Goal: Information Seeking & Learning: Check status

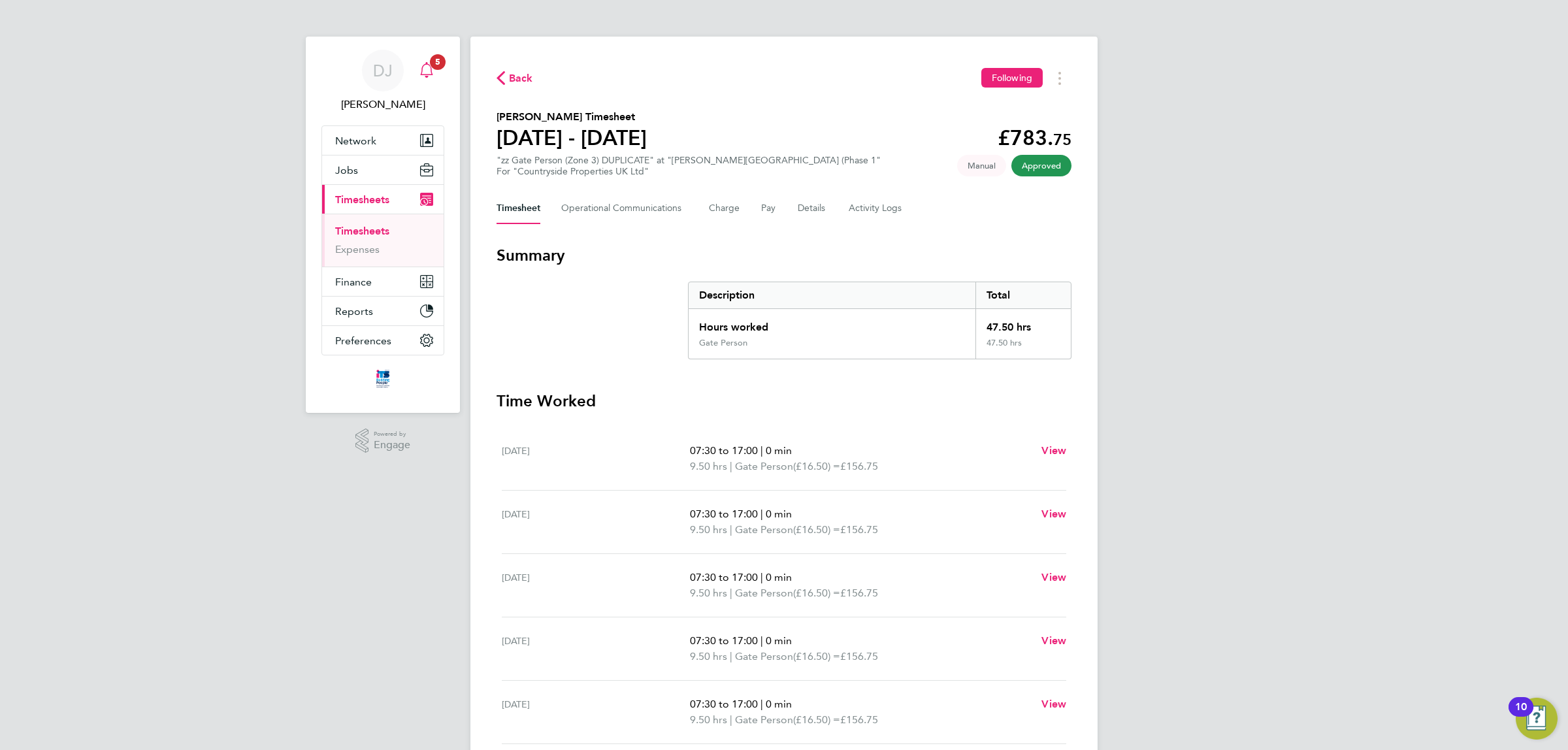
click at [433, 80] on div "Main navigation" at bounding box center [426, 70] width 26 height 26
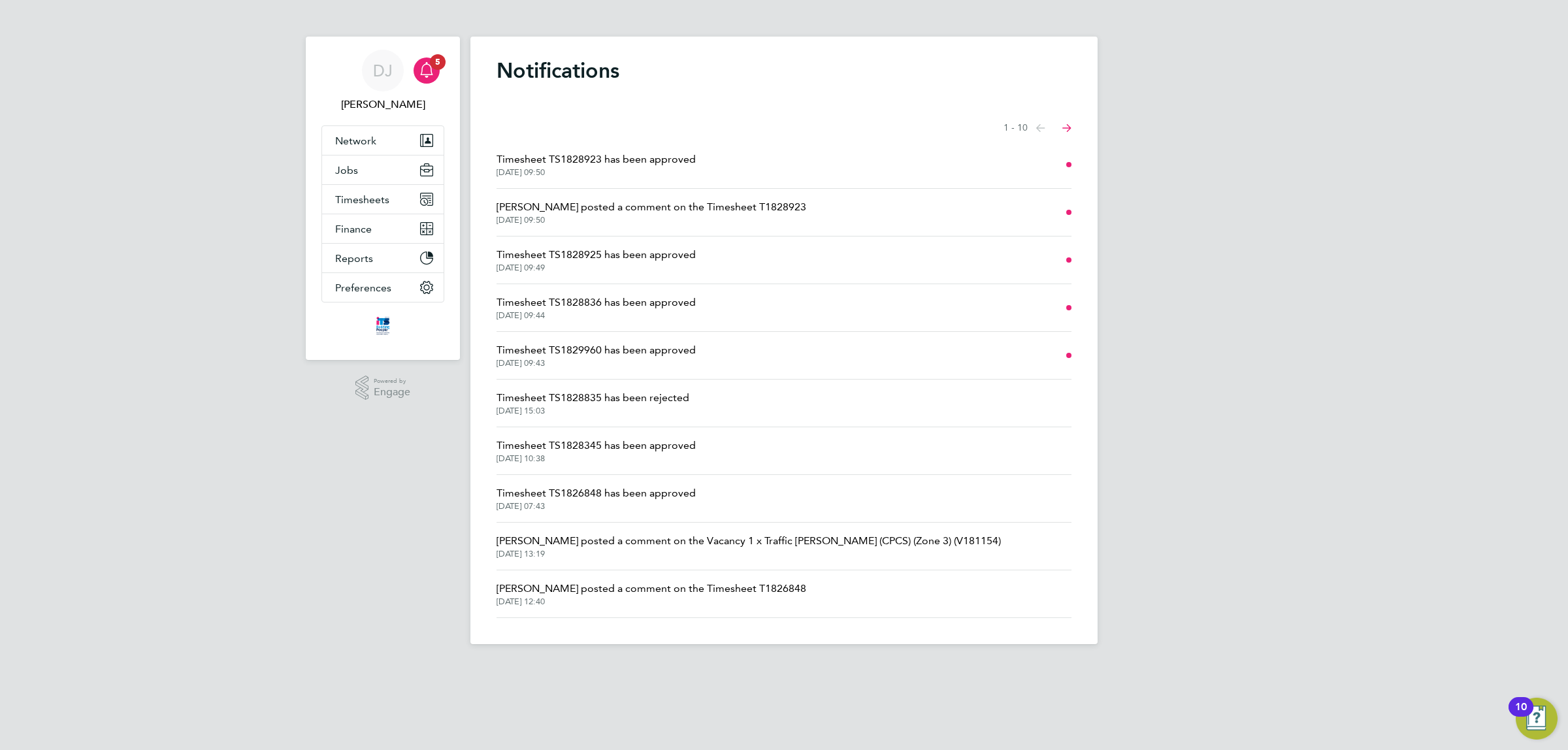
click at [644, 200] on span "[PERSON_NAME] posted a comment on the Timesheet T1828923" at bounding box center [651, 207] width 310 height 16
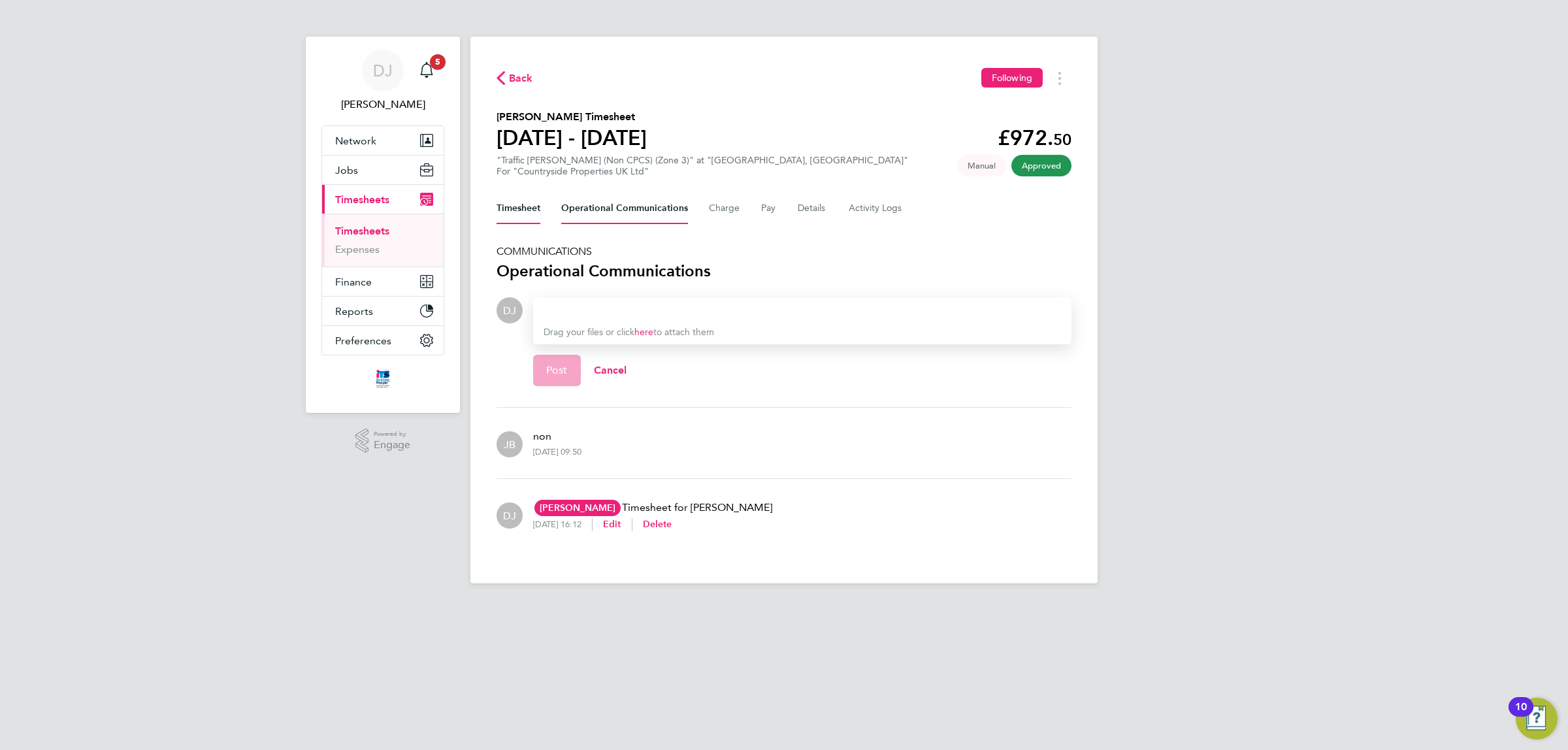
click at [529, 203] on button "Timesheet" at bounding box center [518, 208] width 43 height 32
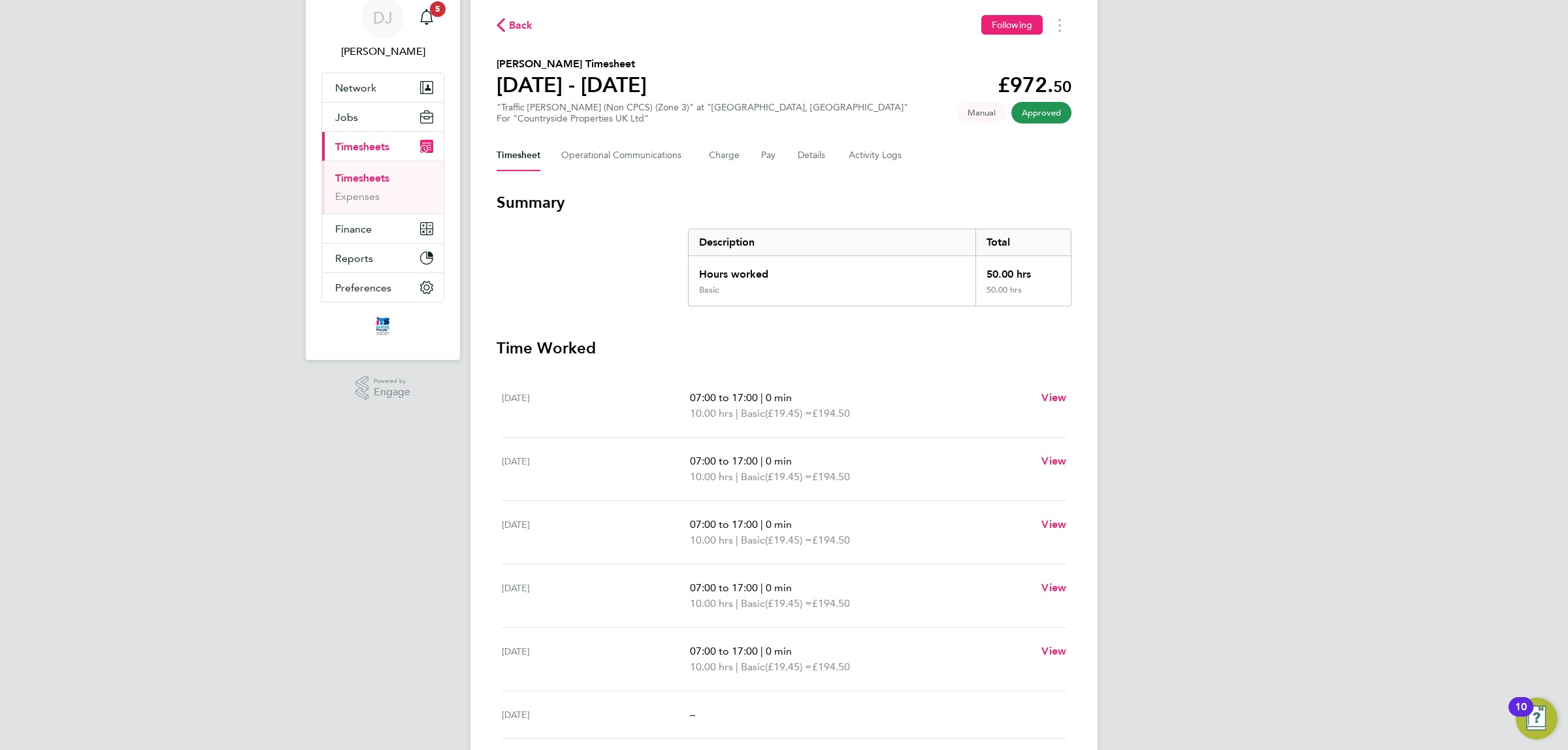
drag, startPoint x: 1138, startPoint y: 393, endPoint x: 961, endPoint y: 629, distance: 295.0
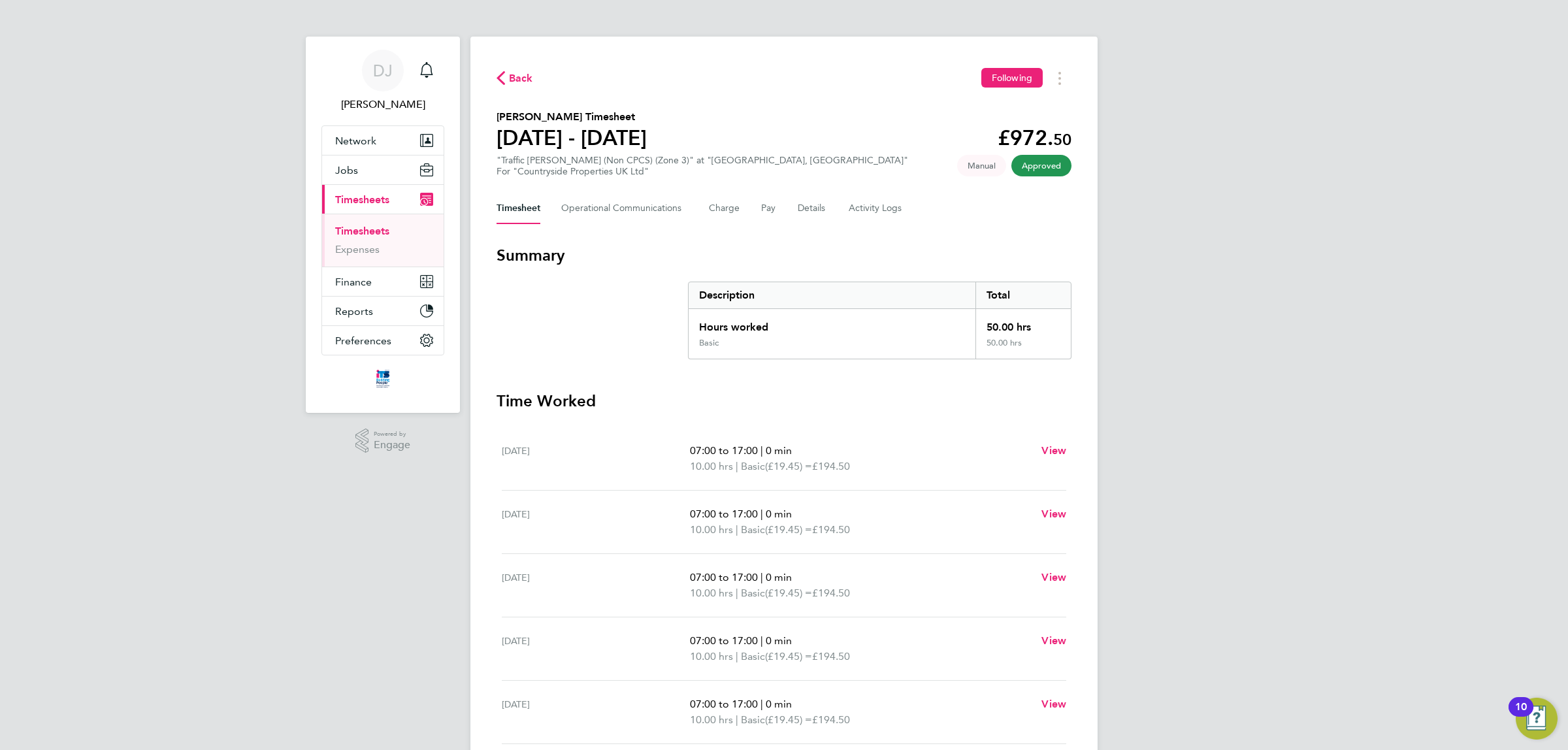
click at [495, 74] on div "Back Following [PERSON_NAME] Timesheet [DATE] - [DATE] £972. 50 "Traffic [PERSO…" at bounding box center [784, 485] width 627 height 897
click at [517, 76] on span "Back" at bounding box center [521, 78] width 24 height 16
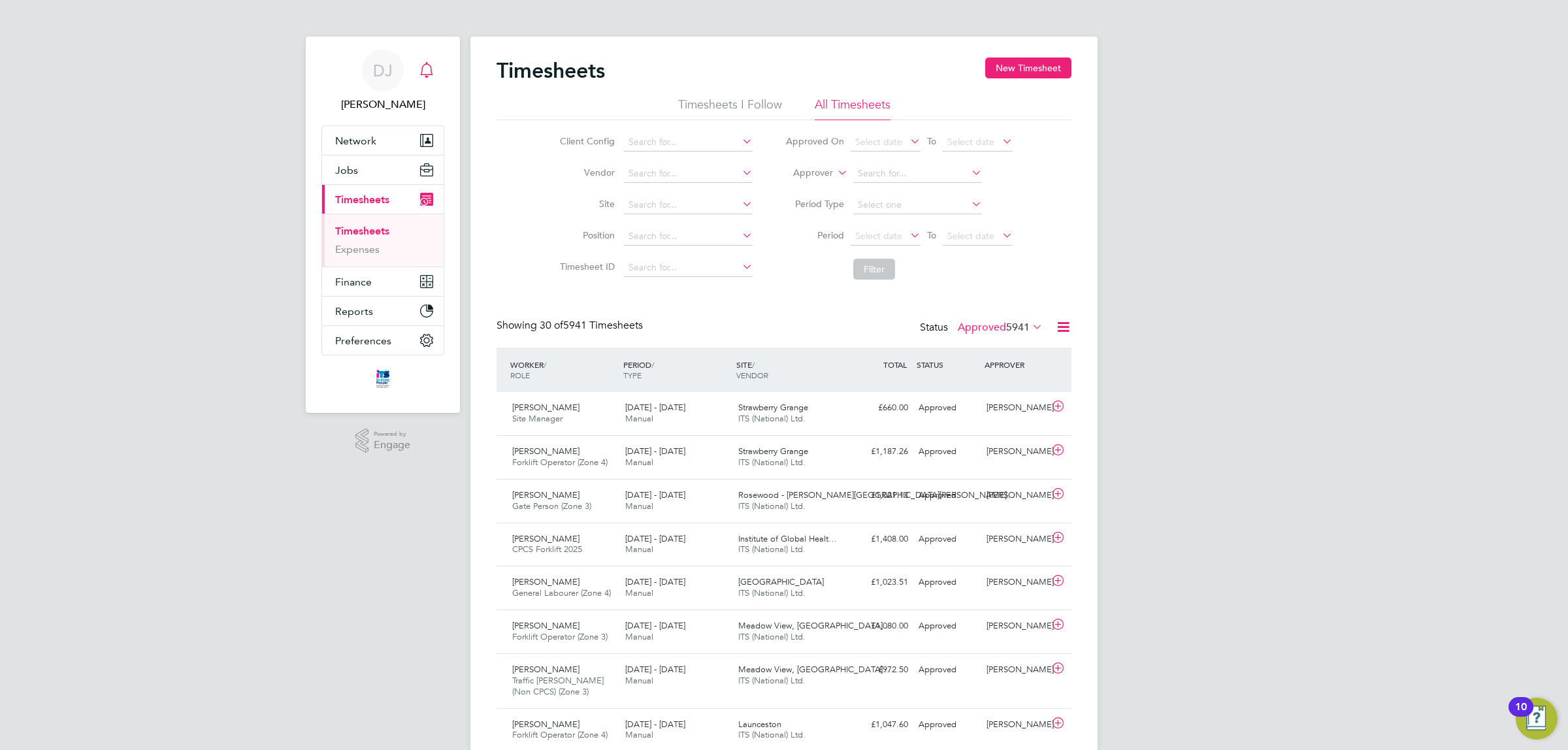
click at [417, 63] on div "Main navigation" at bounding box center [426, 70] width 26 height 26
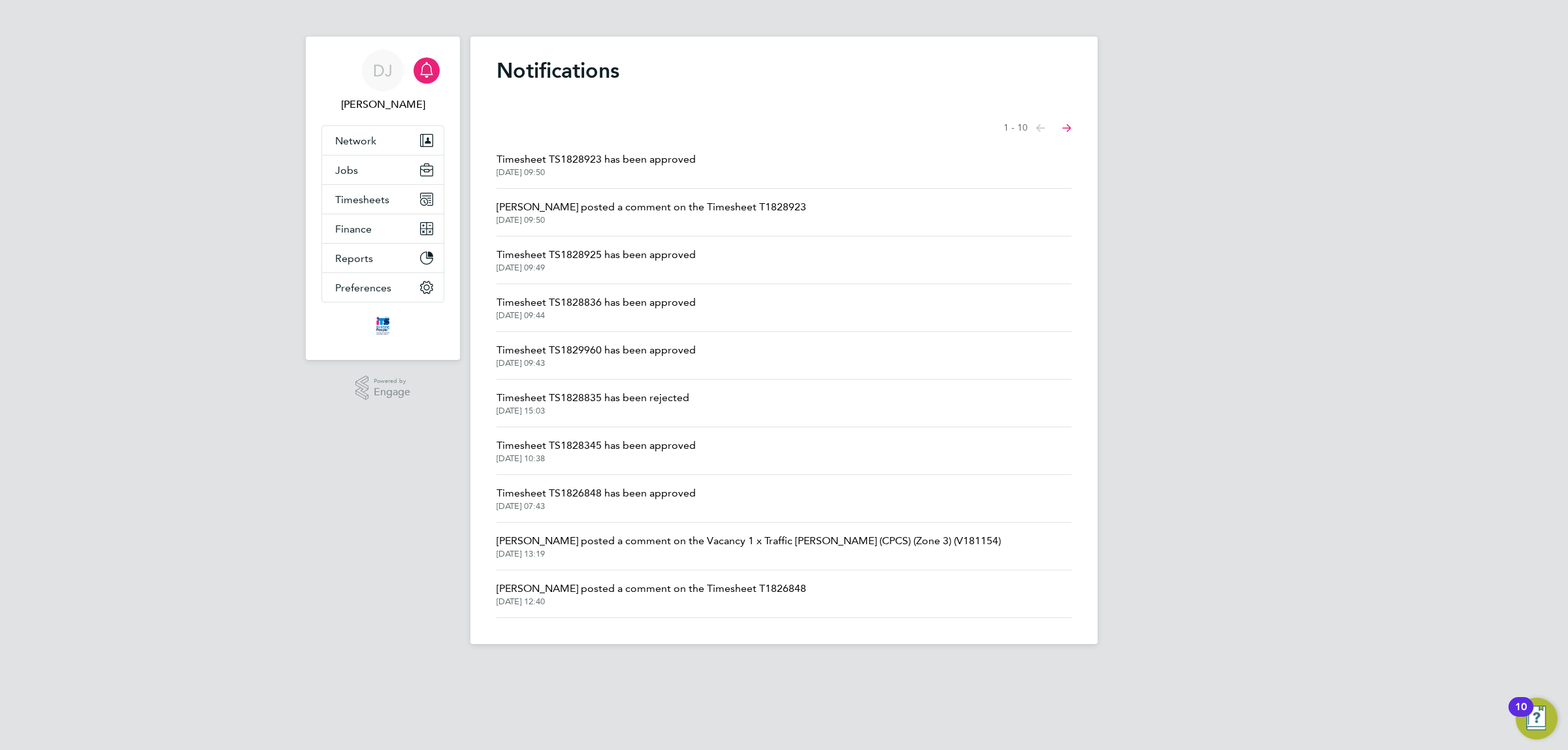
click at [641, 259] on span "Timesheet TS1828925 has been approved" at bounding box center [596, 254] width 199 height 16
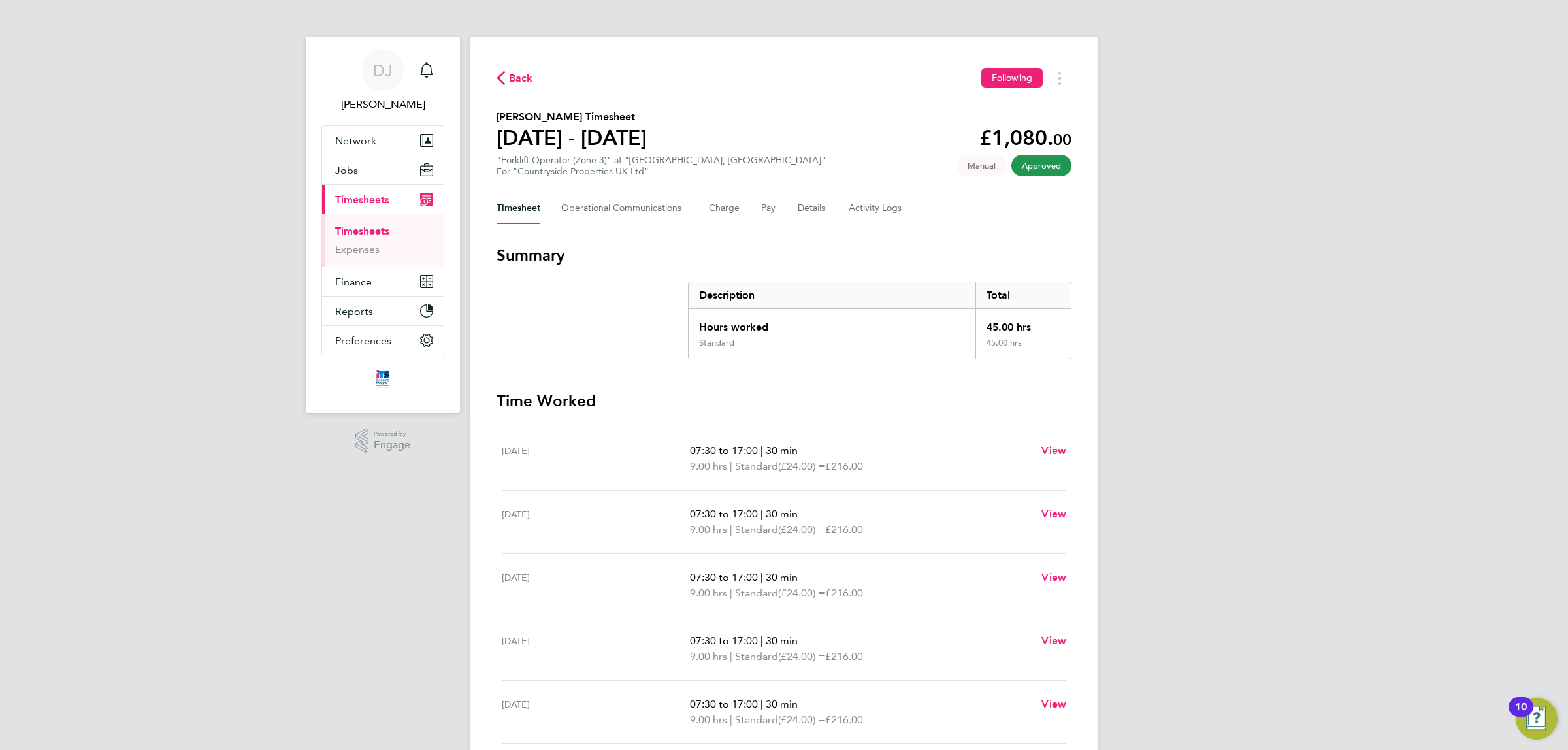
click at [530, 67] on div "Back Following [PERSON_NAME] Timesheet [DATE] - [DATE] £1,080. 00 "Forklift Ope…" at bounding box center [784, 485] width 627 height 897
click at [530, 70] on span "Back" at bounding box center [521, 78] width 24 height 16
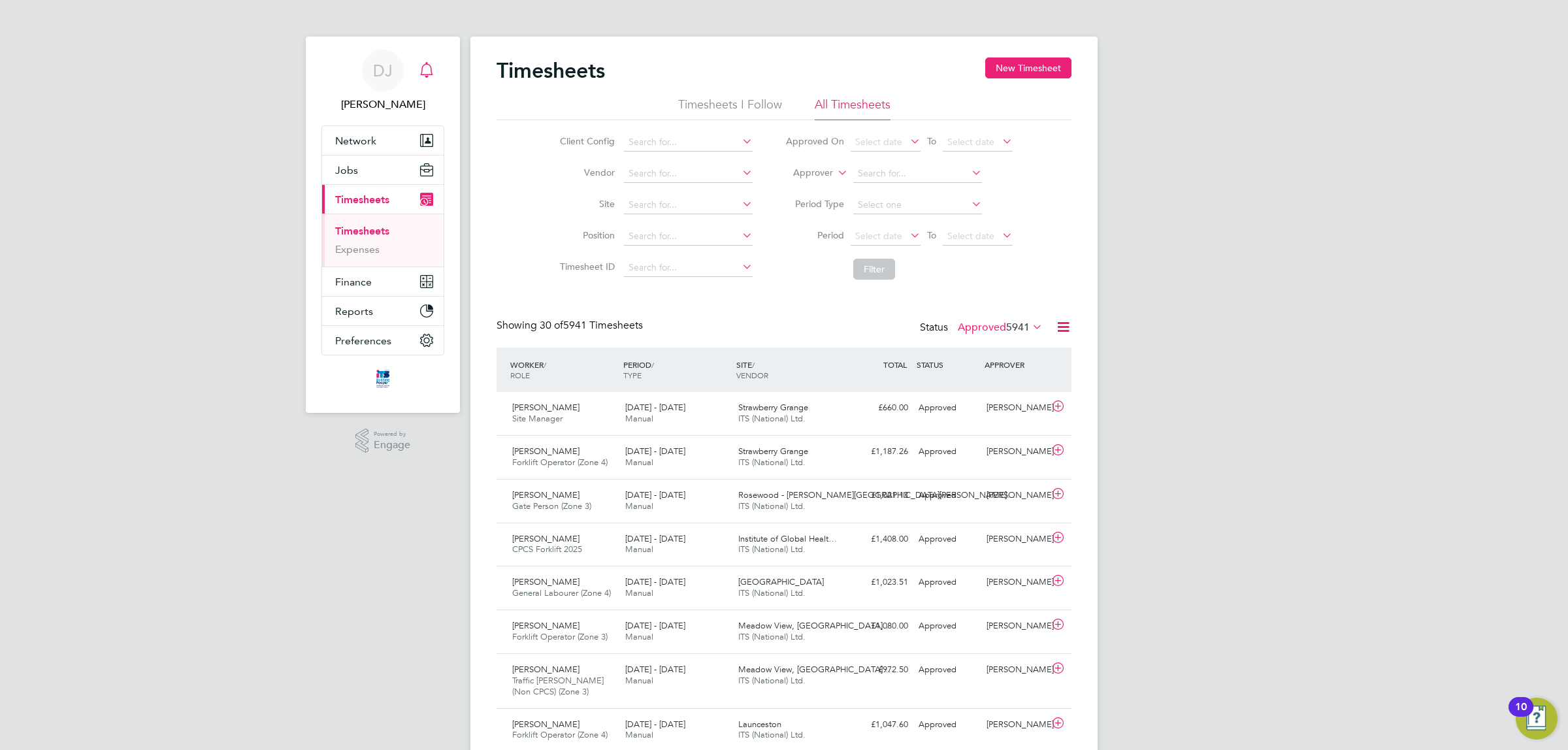
click at [439, 67] on app-nav-user-info "DJ [PERSON_NAME] Notifications" at bounding box center [383, 81] width 123 height 88
click at [426, 70] on icon "Main navigation" at bounding box center [426, 70] width 16 height 16
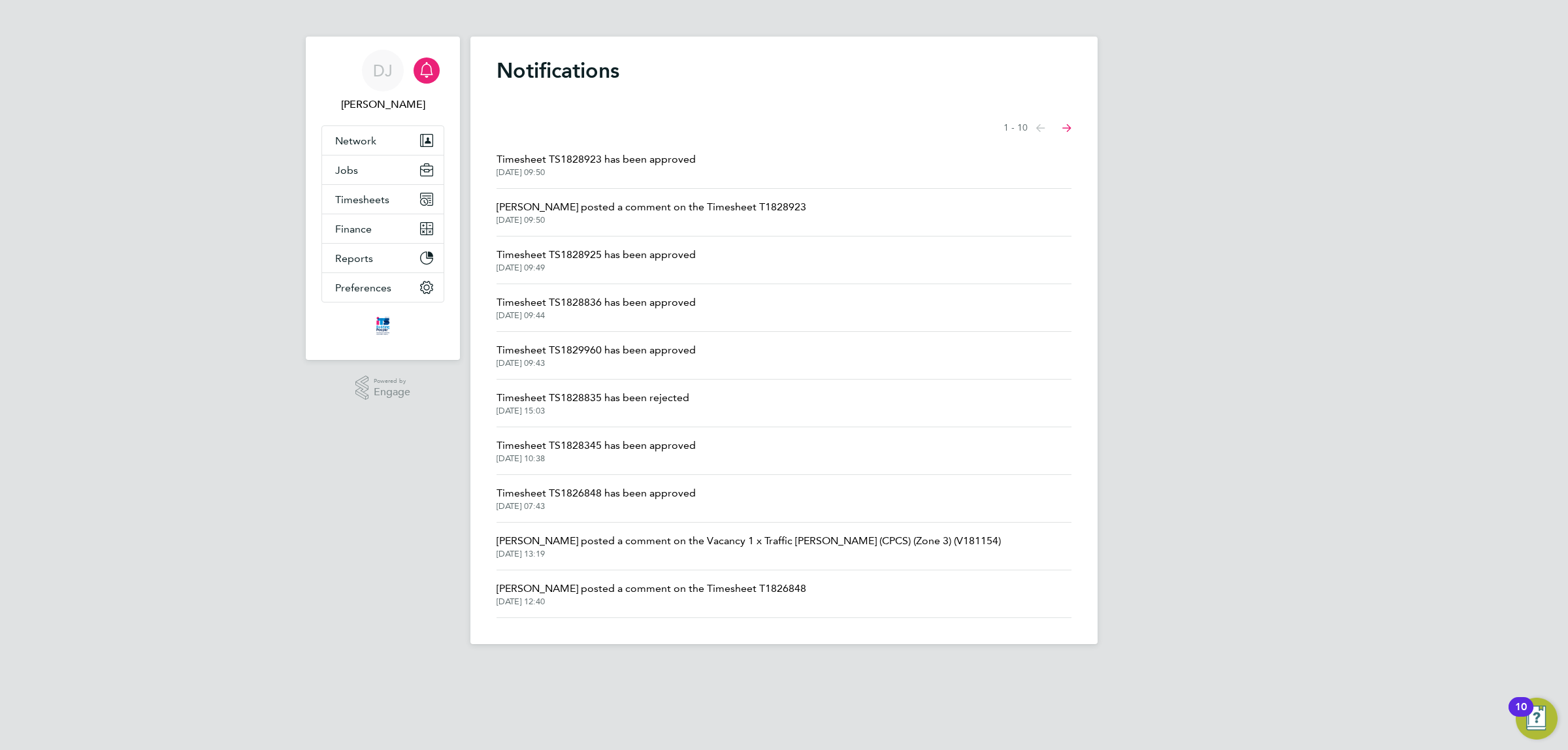
click at [608, 374] on li "Timesheet TS1829960 has been approved [DATE] 09:43" at bounding box center [784, 356] width 575 height 48
click at [608, 363] on span "[DATE] 09:43" at bounding box center [596, 363] width 199 height 10
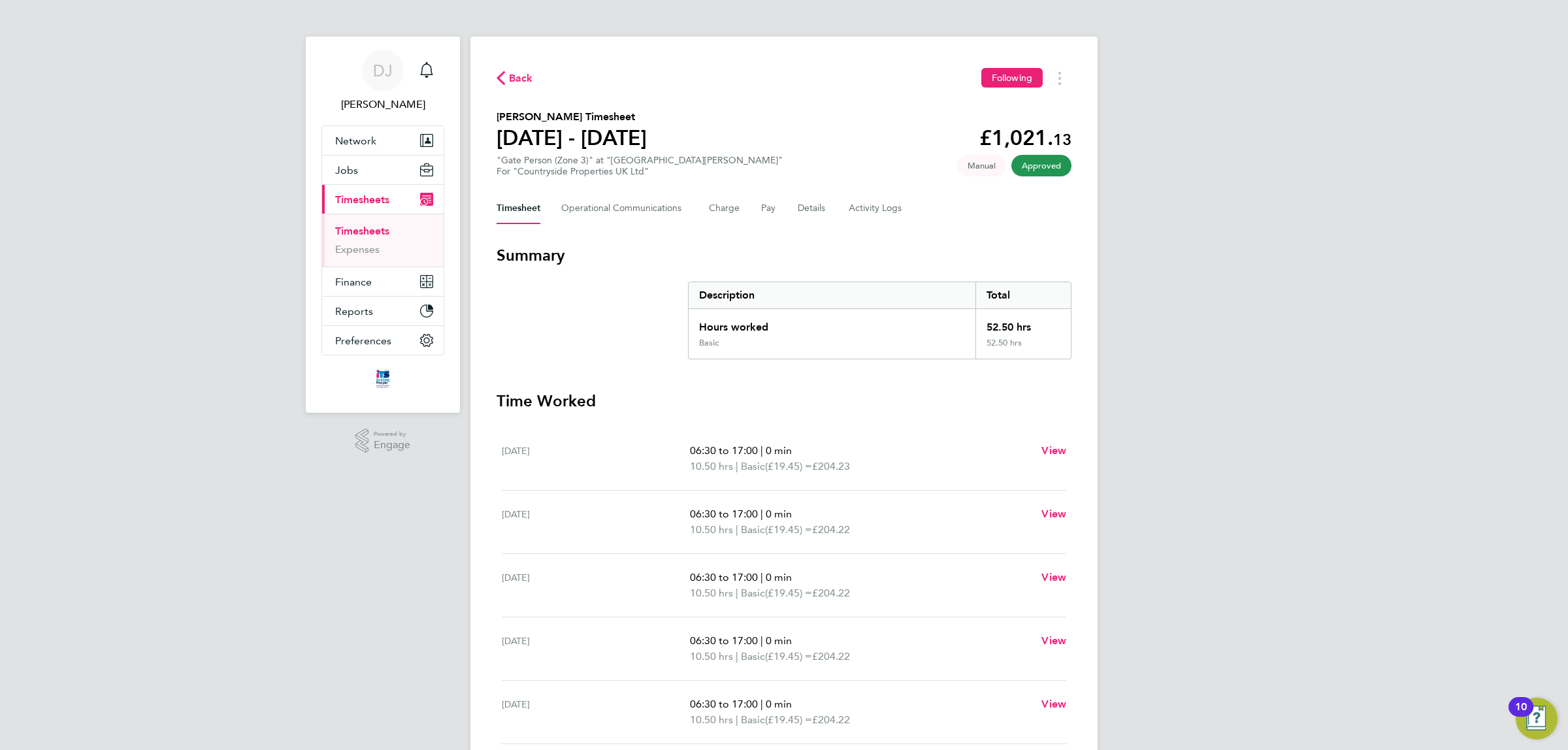
click at [511, 74] on span "Back" at bounding box center [521, 78] width 24 height 16
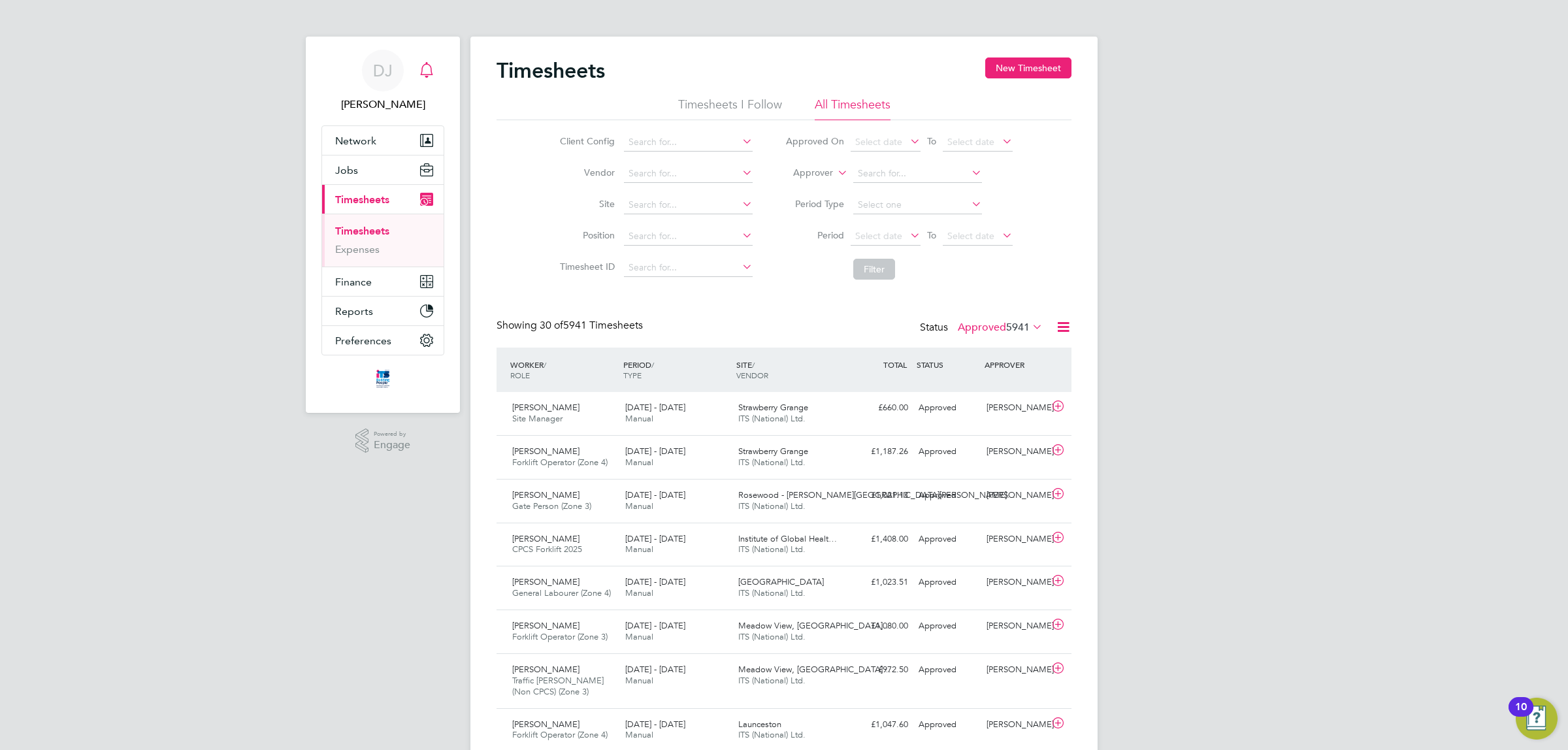
click at [432, 76] on icon "Main navigation" at bounding box center [426, 70] width 16 height 16
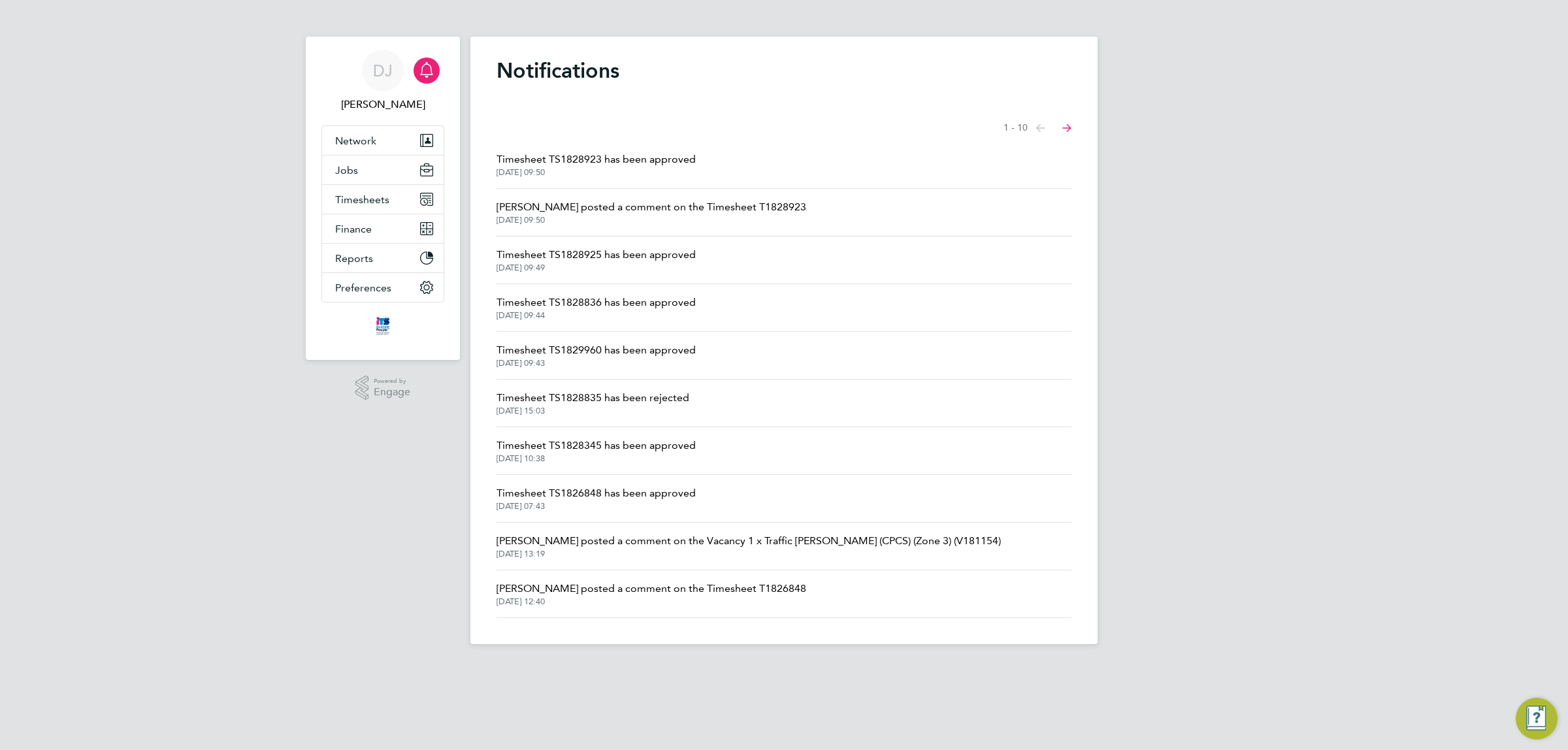
click at [582, 307] on span "Timesheet TS1828836 has been approved" at bounding box center [596, 302] width 199 height 16
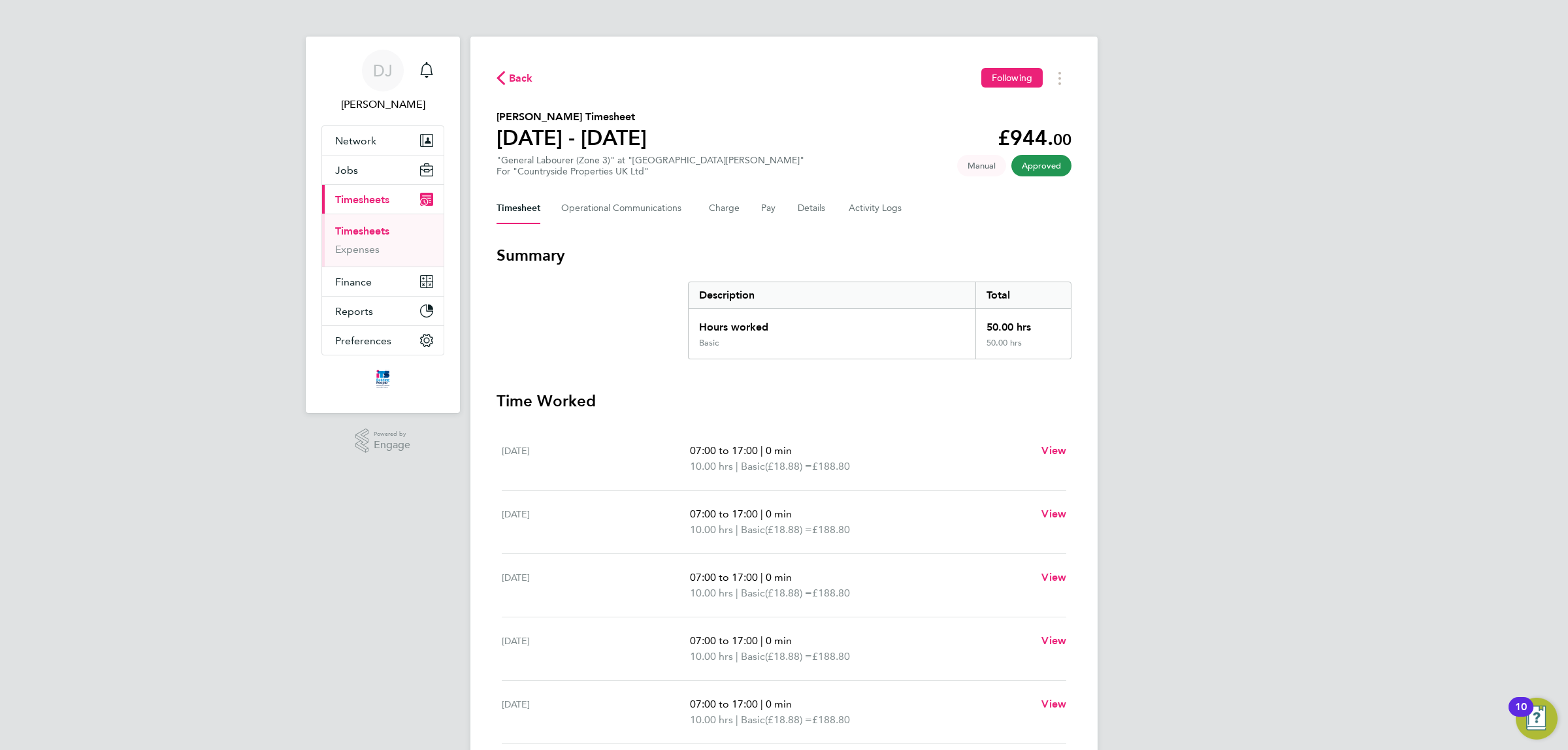
click at [523, 80] on span "Back" at bounding box center [521, 78] width 24 height 16
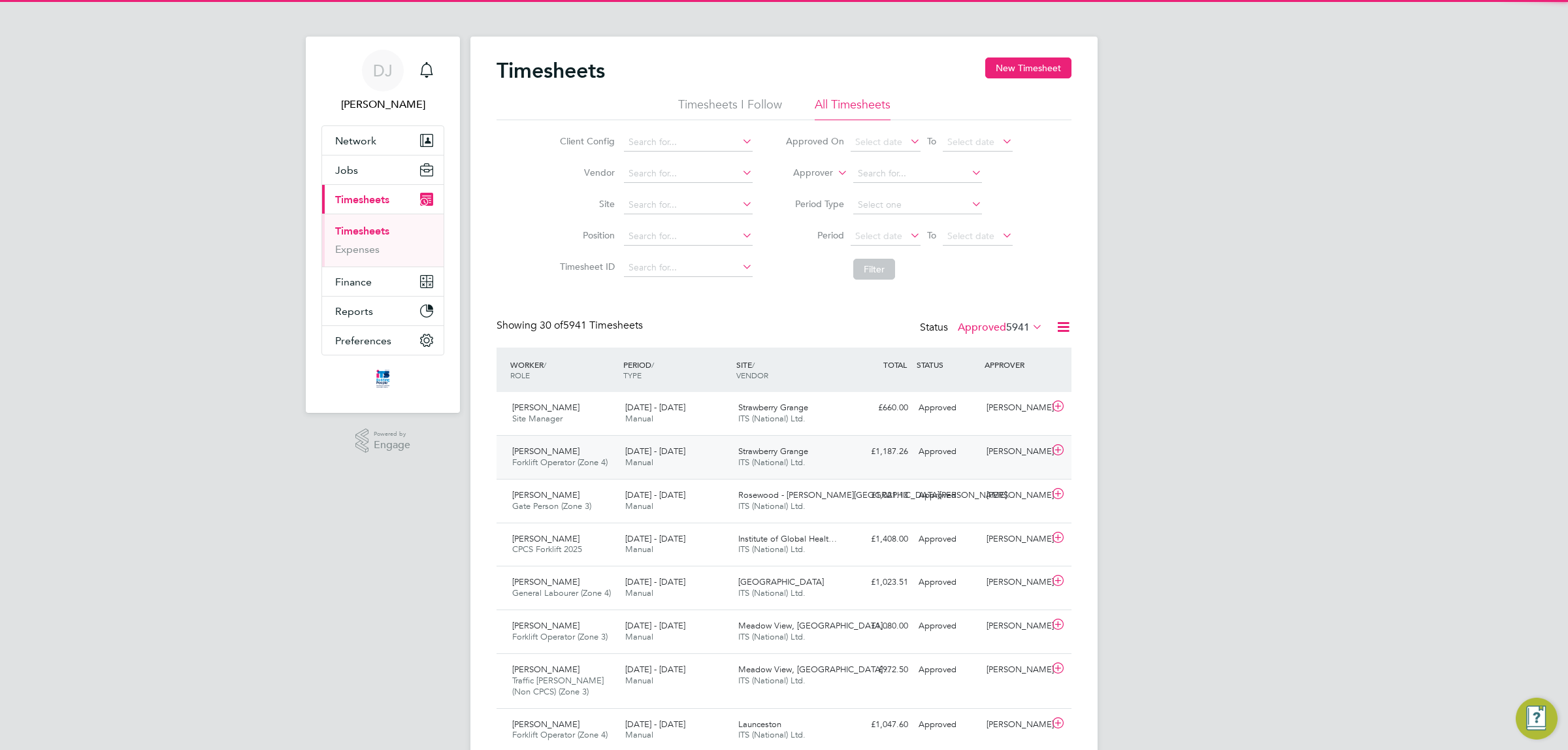
scroll to position [33, 113]
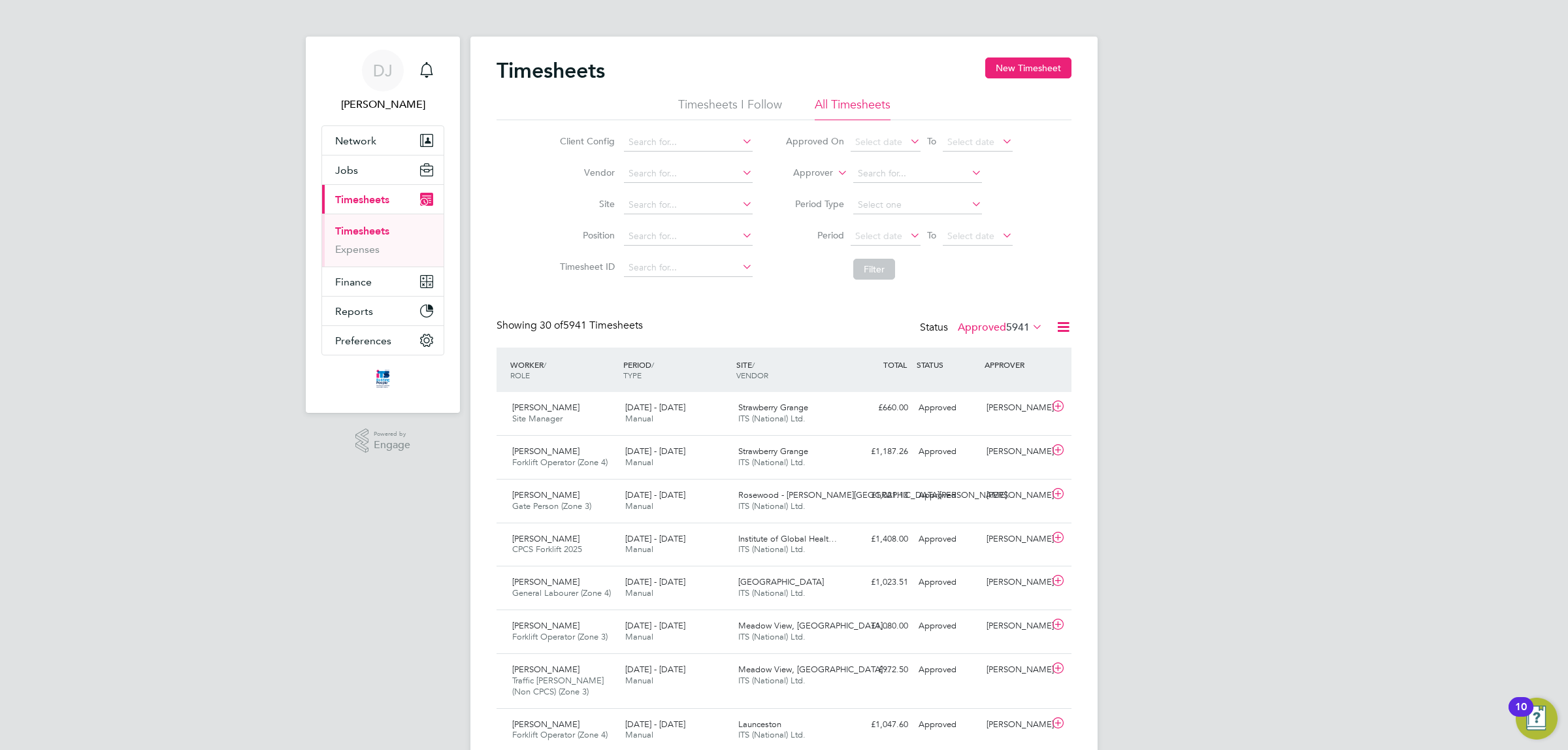
drag, startPoint x: 1342, startPoint y: 182, endPoint x: 1258, endPoint y: 154, distance: 88.5
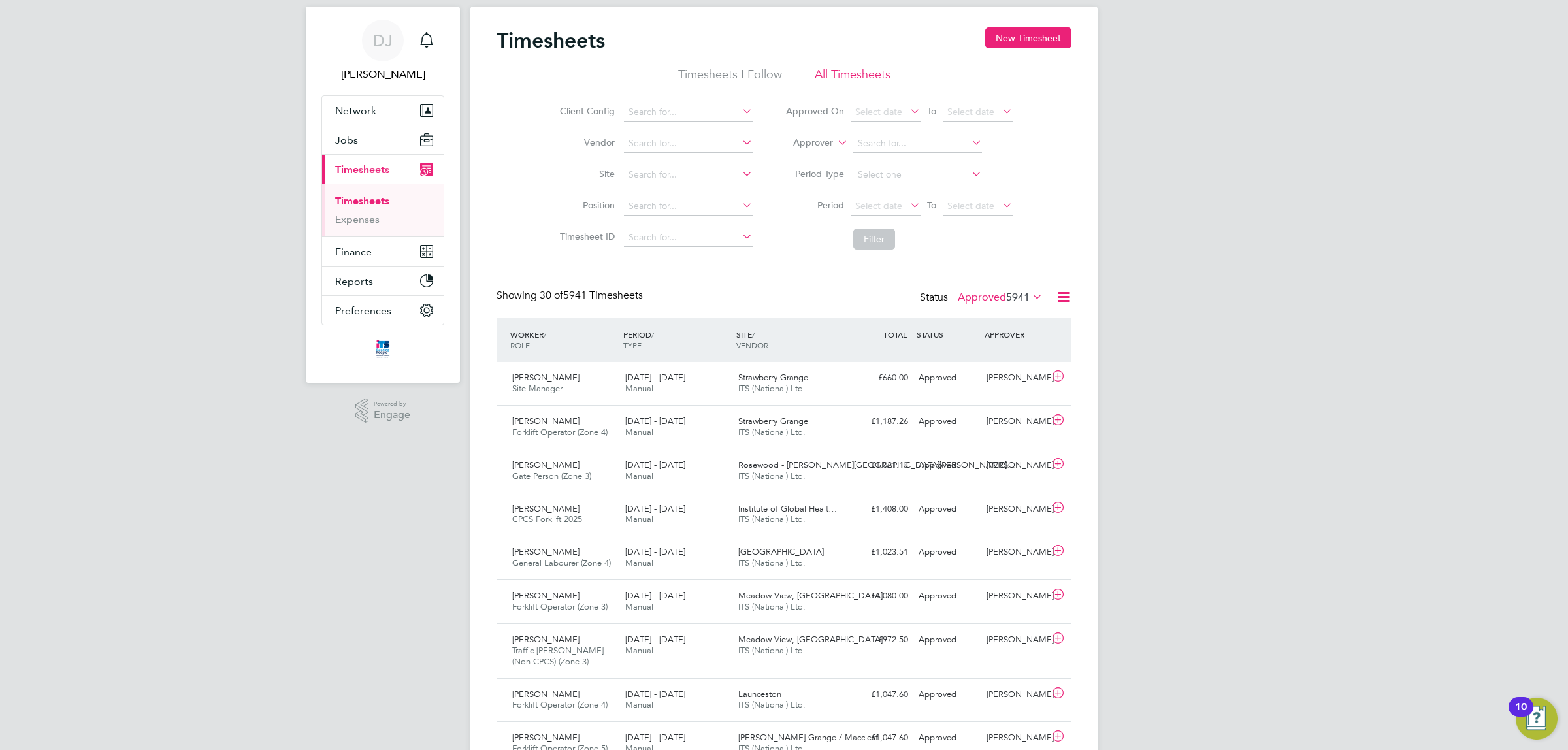
drag, startPoint x: 1138, startPoint y: 254, endPoint x: 1150, endPoint y: 327, distance: 74.0
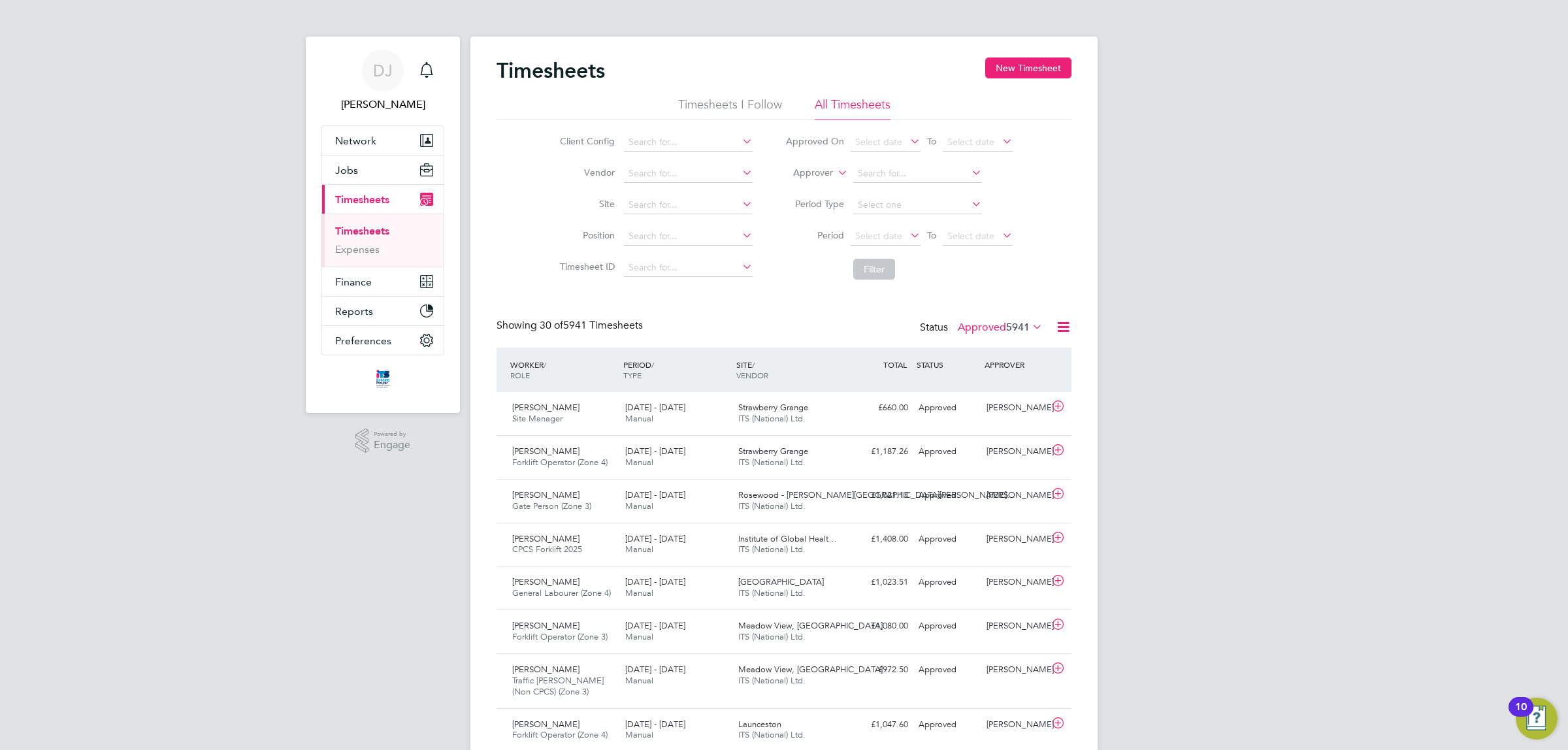
drag, startPoint x: 648, startPoint y: 333, endPoint x: 494, endPoint y: 327, distance: 154.1
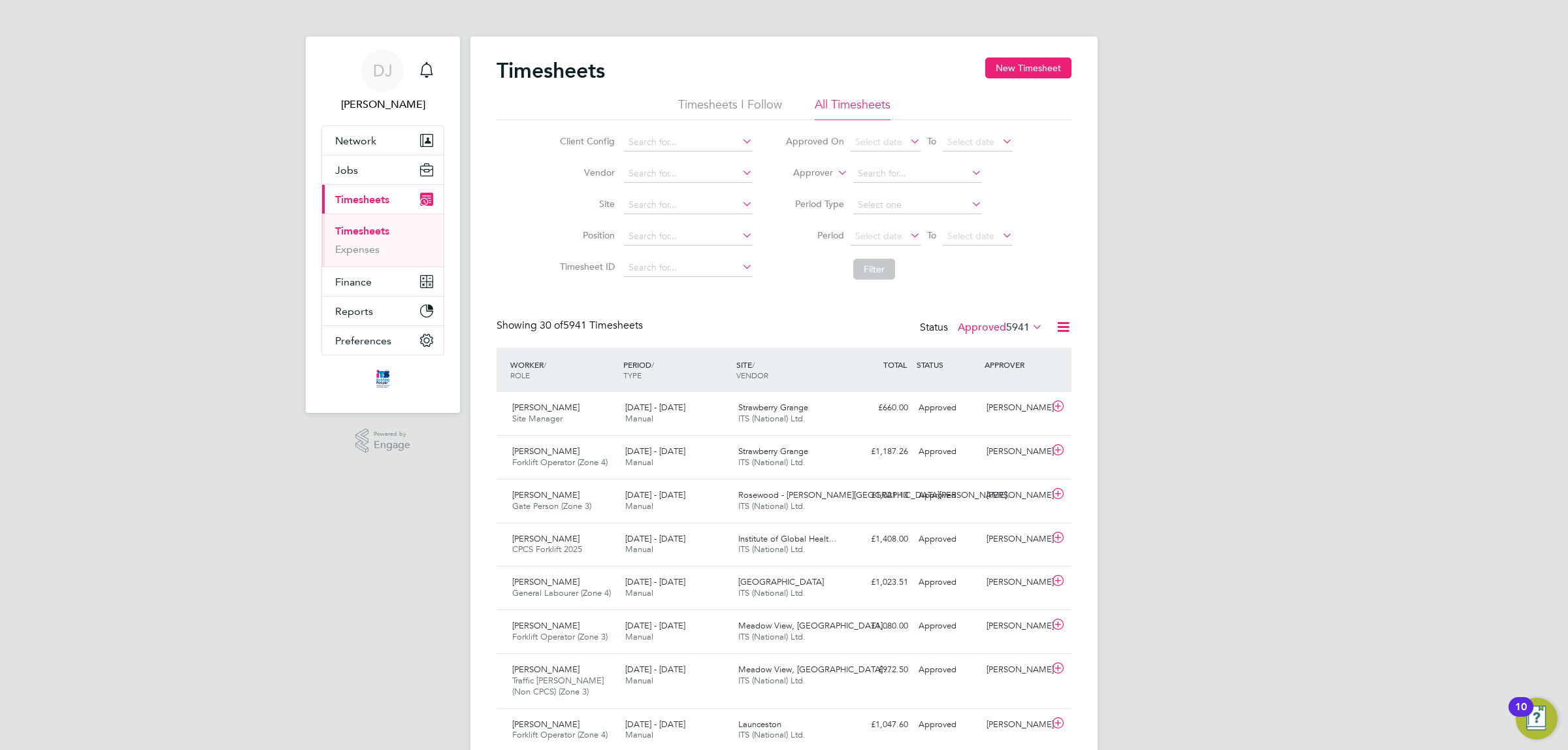
drag, startPoint x: 496, startPoint y: 324, endPoint x: 664, endPoint y: 327, distance: 168.0
click at [653, 327] on div "Showing 30 of 5941 Timesheets Status Approved 5941" at bounding box center [784, 333] width 575 height 28
click at [664, 327] on div "Showing 30 of 5941 Timesheets Status Approved 5941" at bounding box center [784, 333] width 575 height 28
click at [441, 72] on link "DJ [PERSON_NAME]" at bounding box center [383, 81] width 123 height 63
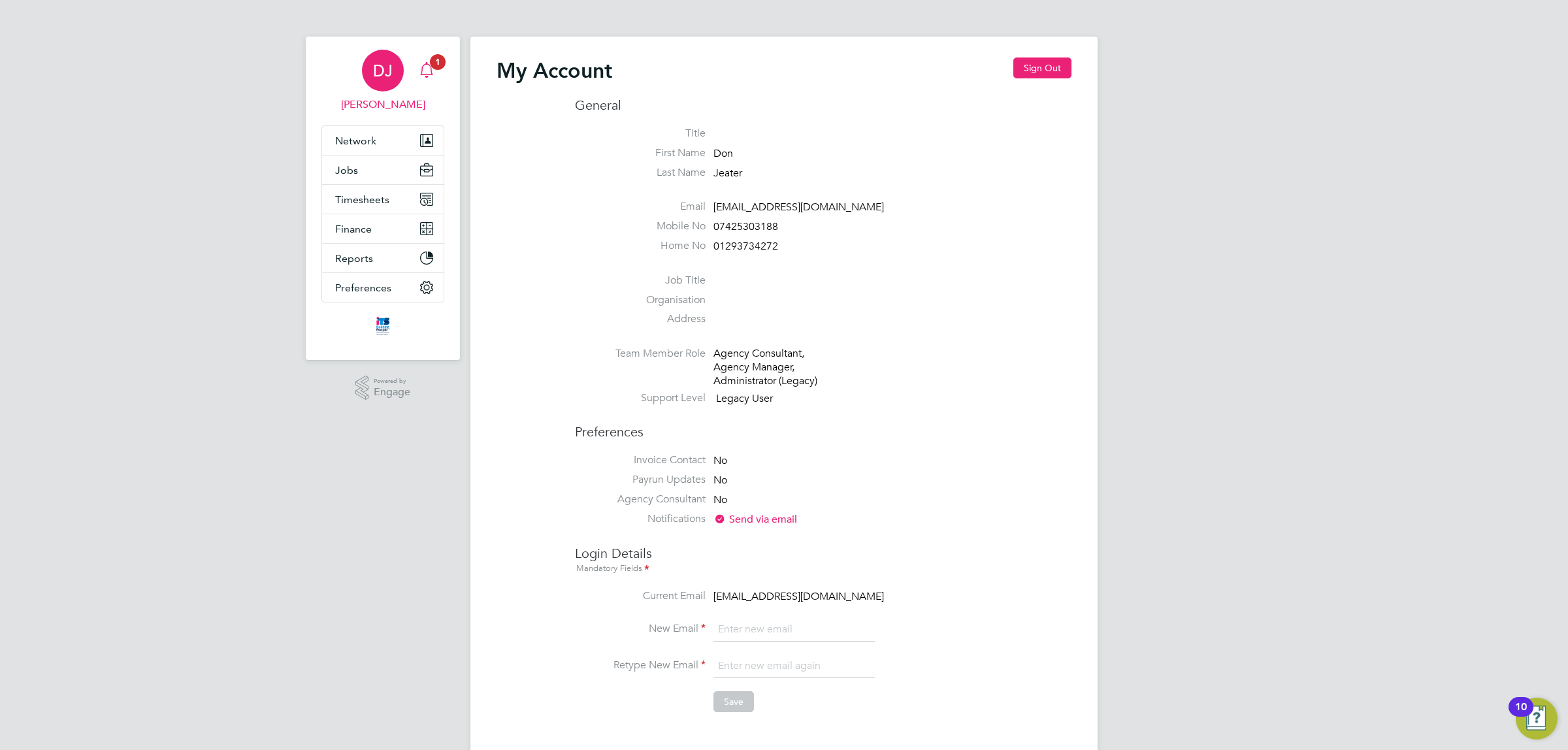
click at [420, 79] on div "Main navigation" at bounding box center [426, 70] width 26 height 26
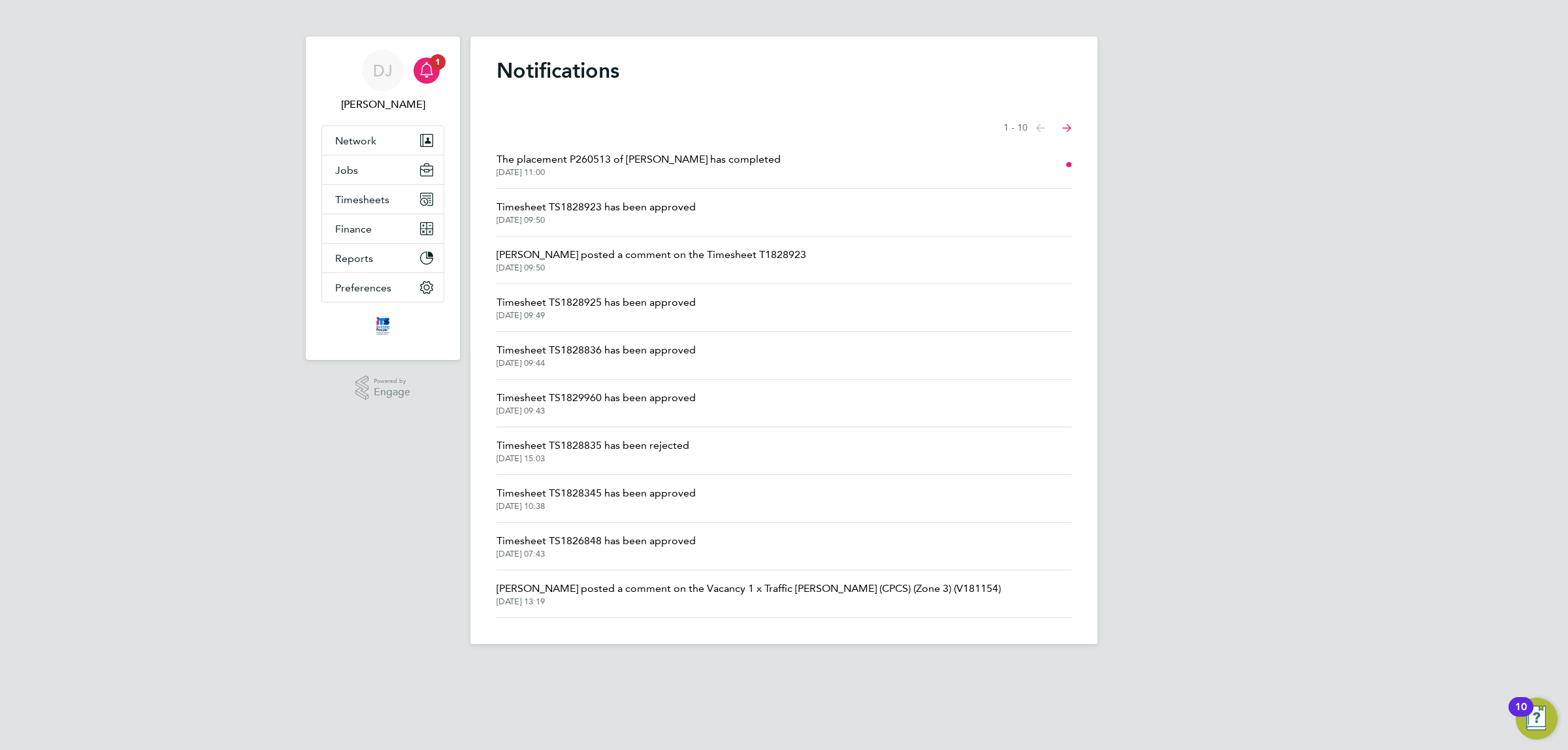
click at [1205, 294] on div "DJ [PERSON_NAME] Notifications 1 Applications: Network Team Members Businesses …" at bounding box center [784, 332] width 1568 height 665
